Goal: Find specific page/section: Find specific page/section

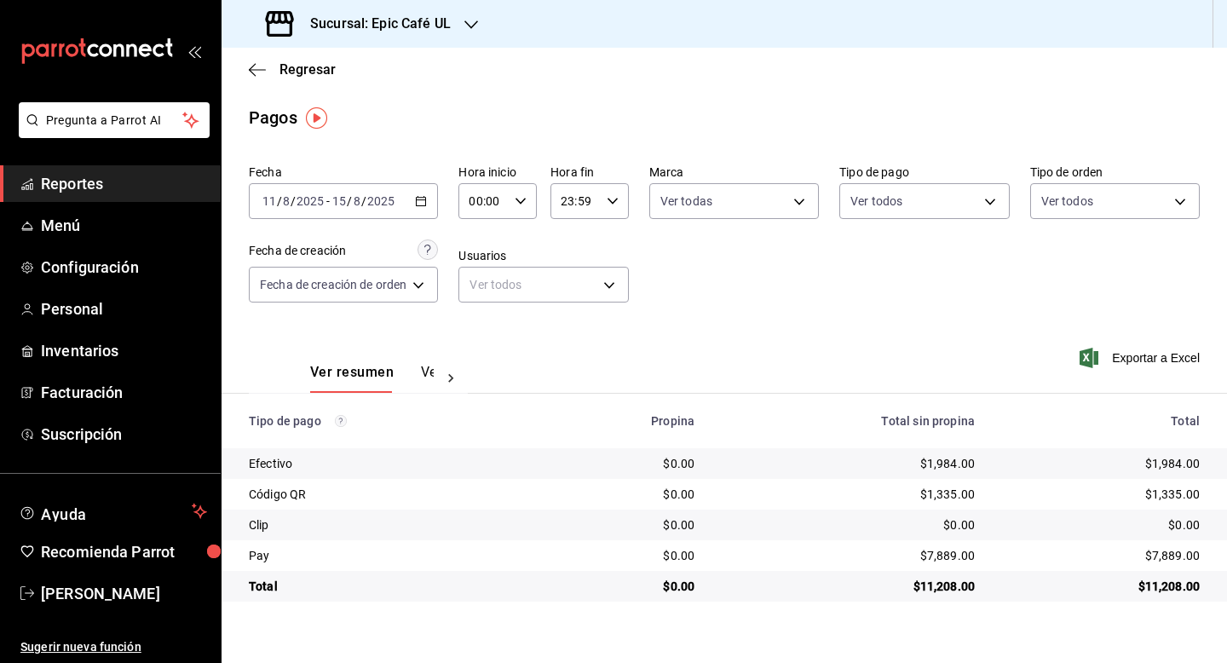
click at [364, 22] on h3 "Sucursal: Epic Café UL" at bounding box center [374, 24] width 154 height 20
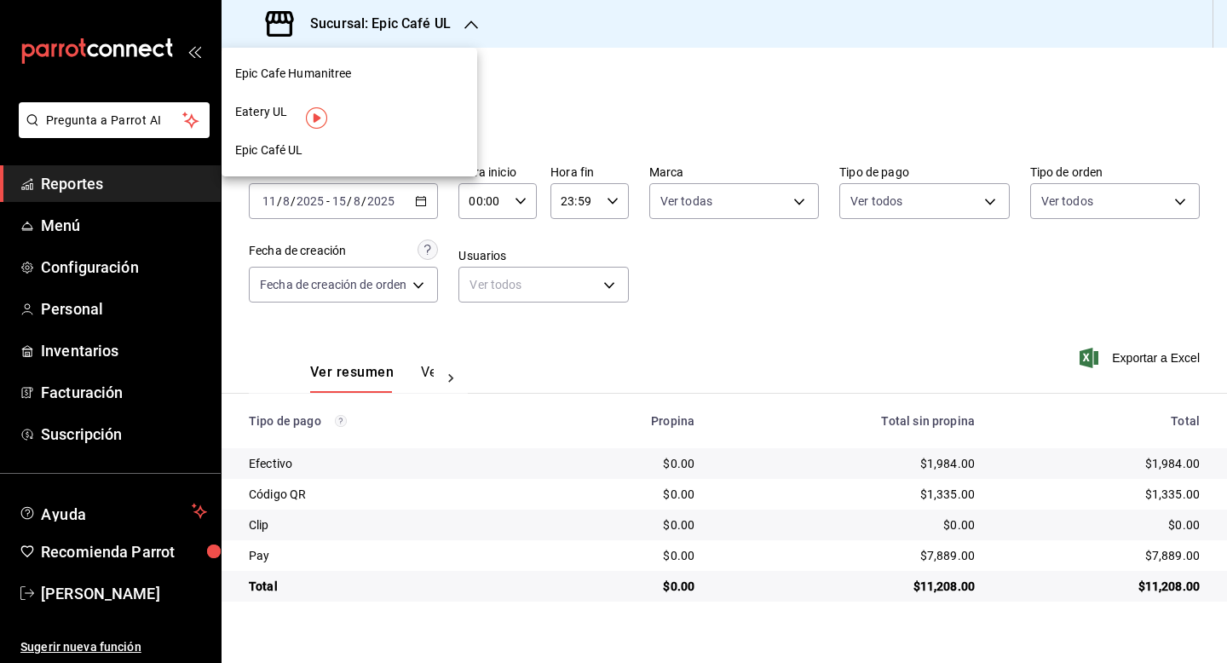
click at [259, 110] on span "Eatery UL" at bounding box center [261, 112] width 52 height 18
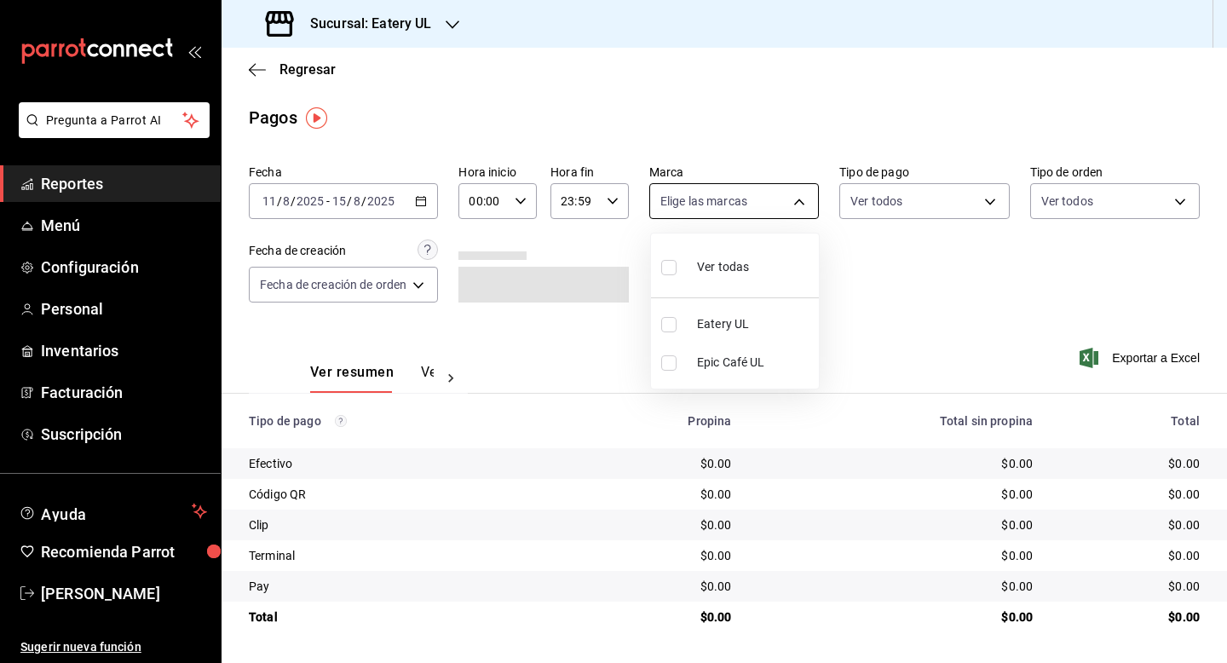
click at [814, 203] on body "Pregunta a Parrot AI Reportes Menú Configuración Personal Inventarios Facturaci…" at bounding box center [613, 331] width 1227 height 663
click at [684, 272] on div "Ver todas" at bounding box center [705, 265] width 88 height 37
type input "9f4fc38b-9ac8-496e-a1f3-9a63e64c82f8,48d4d7da-a3fc-4c2b-b37e-df2aae73c2f6"
checkbox input "true"
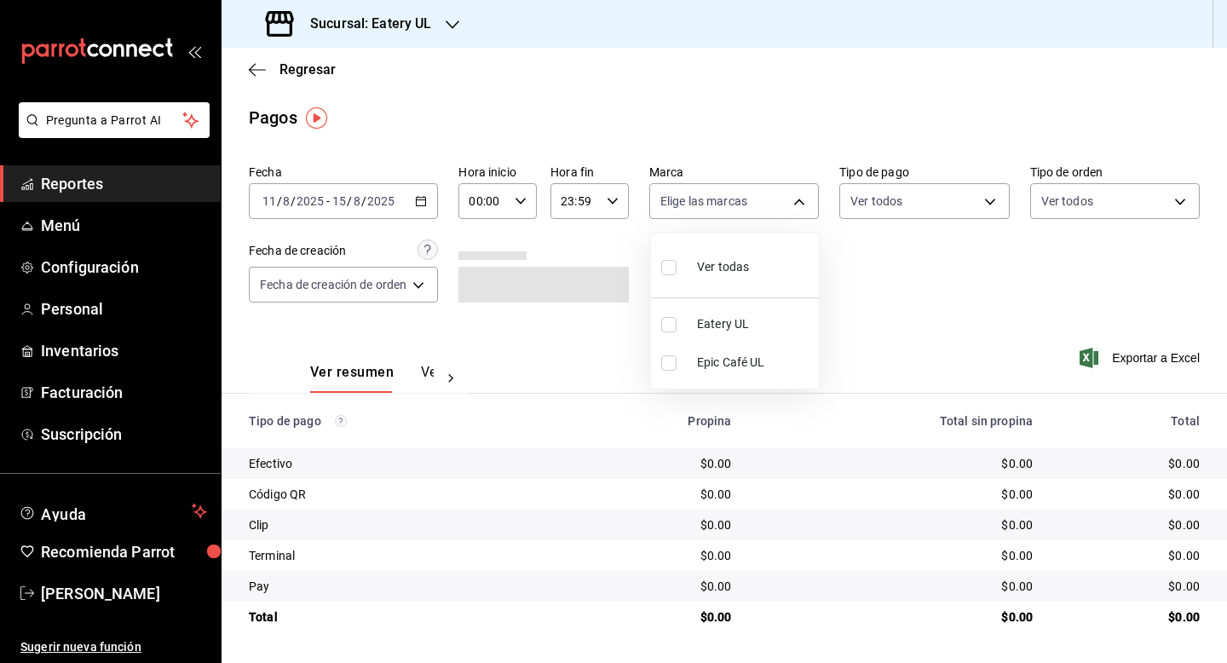
checkbox input "true"
